Goal: Find specific page/section: Find specific page/section

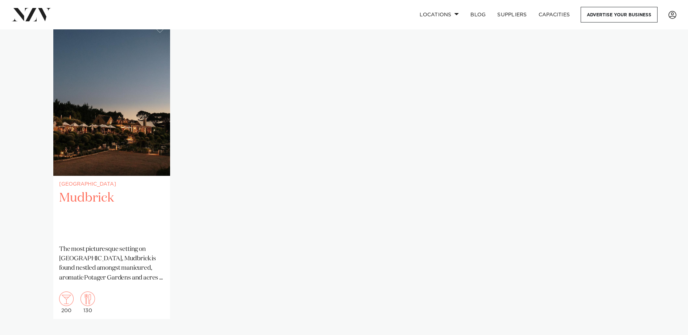
scroll to position [508, 0]
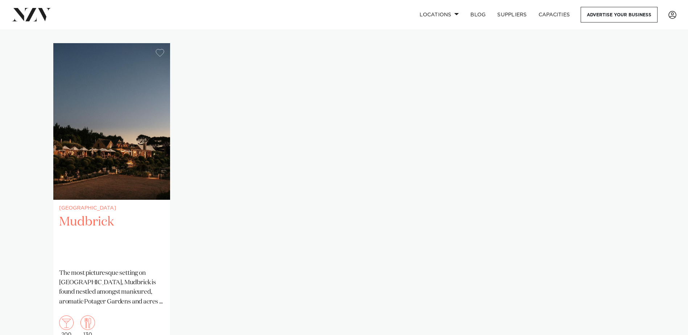
click at [93, 283] on p "The most picturesque setting on [GEOGRAPHIC_DATA], Mudbrick is found nestled am…" at bounding box center [111, 288] width 105 height 38
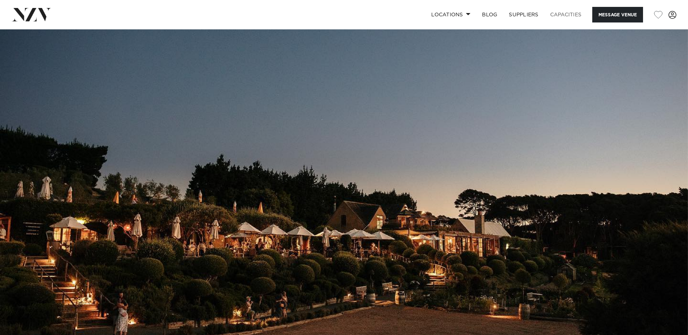
click at [562, 12] on link "Capacities" at bounding box center [565, 15] width 43 height 16
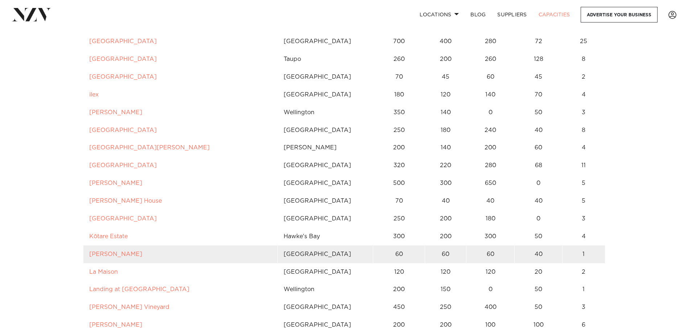
scroll to position [1632, 0]
